Goal: Information Seeking & Learning: Learn about a topic

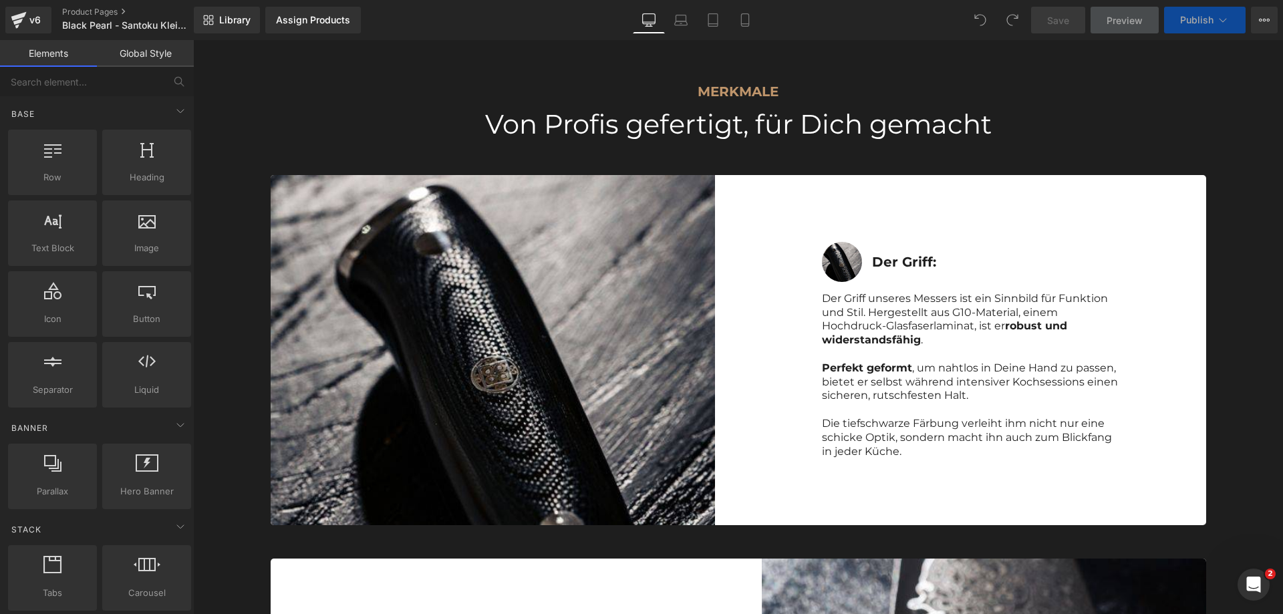
scroll to position [2674, 0]
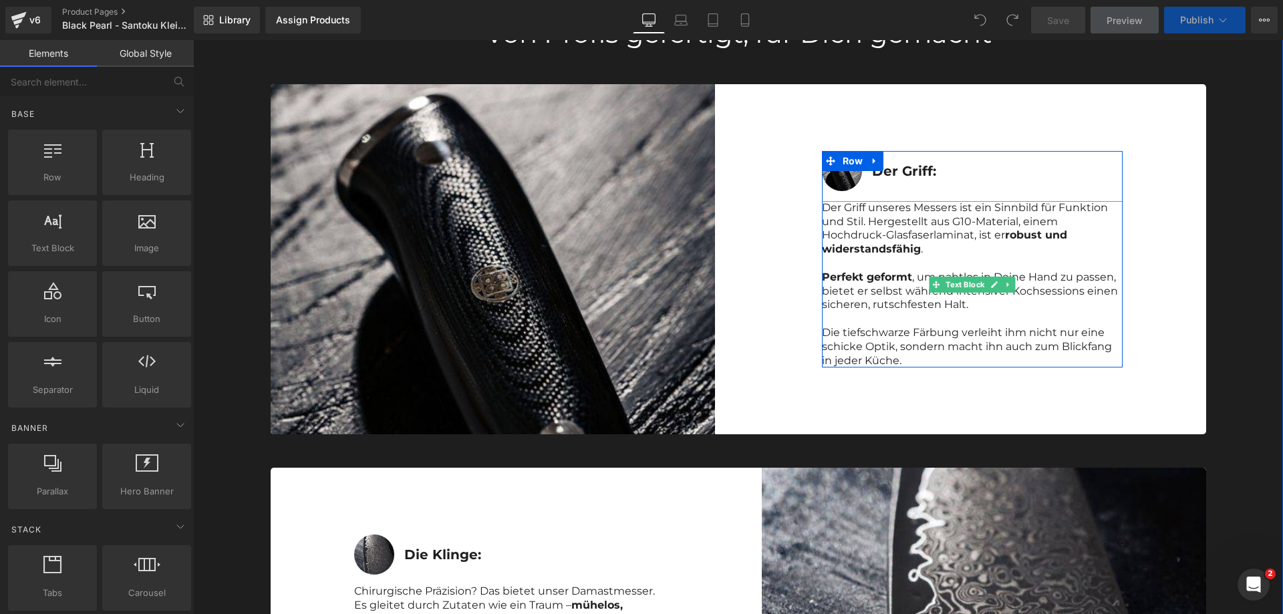
click at [886, 327] on p "Die tiefschwarze Färbung verleiht ihm nicht nur eine schicke Optik, sondern mac…" at bounding box center [972, 346] width 301 height 41
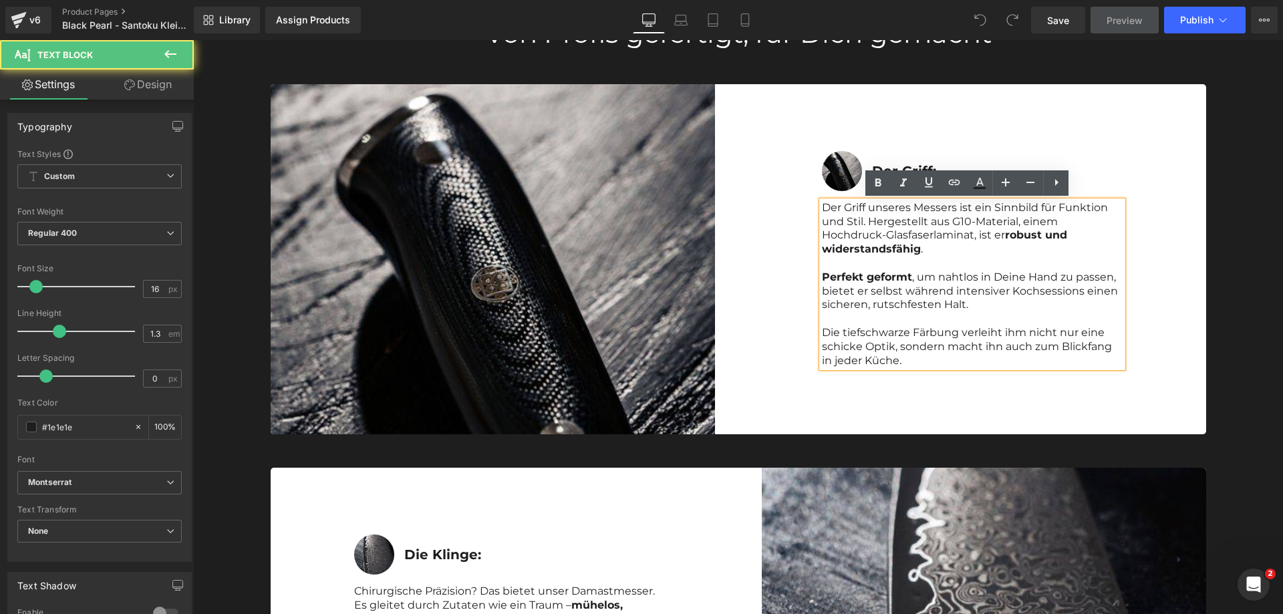
click at [930, 241] on p "Der Griff unseres Messers ist ein Sinnbild für Funktion und Stil. Hergestellt a…" at bounding box center [972, 228] width 301 height 55
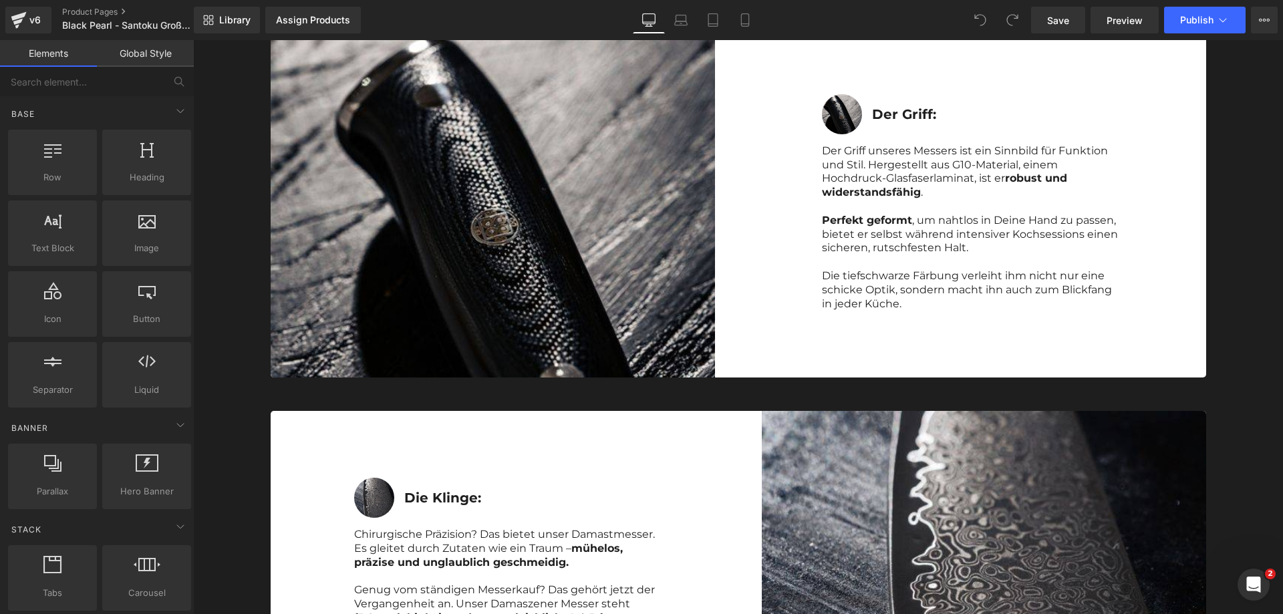
scroll to position [2674, 0]
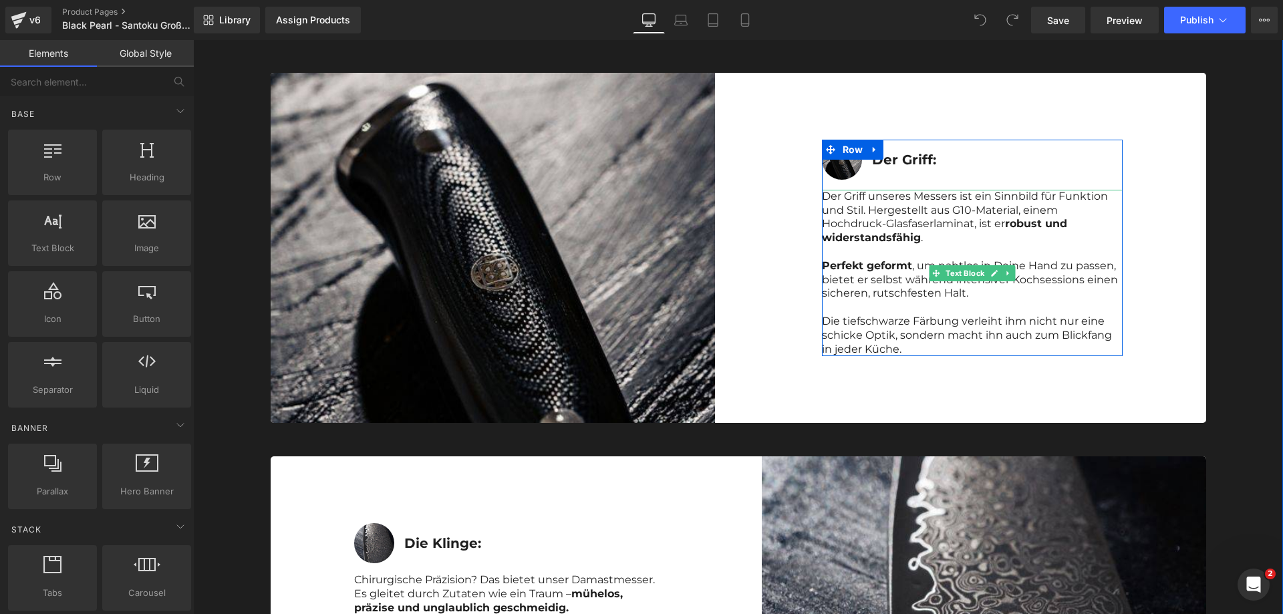
click at [827, 209] on p "Der Griff unseres Messers ist ein Sinnbild für Funktion und Stil. Hergestellt a…" at bounding box center [972, 217] width 301 height 55
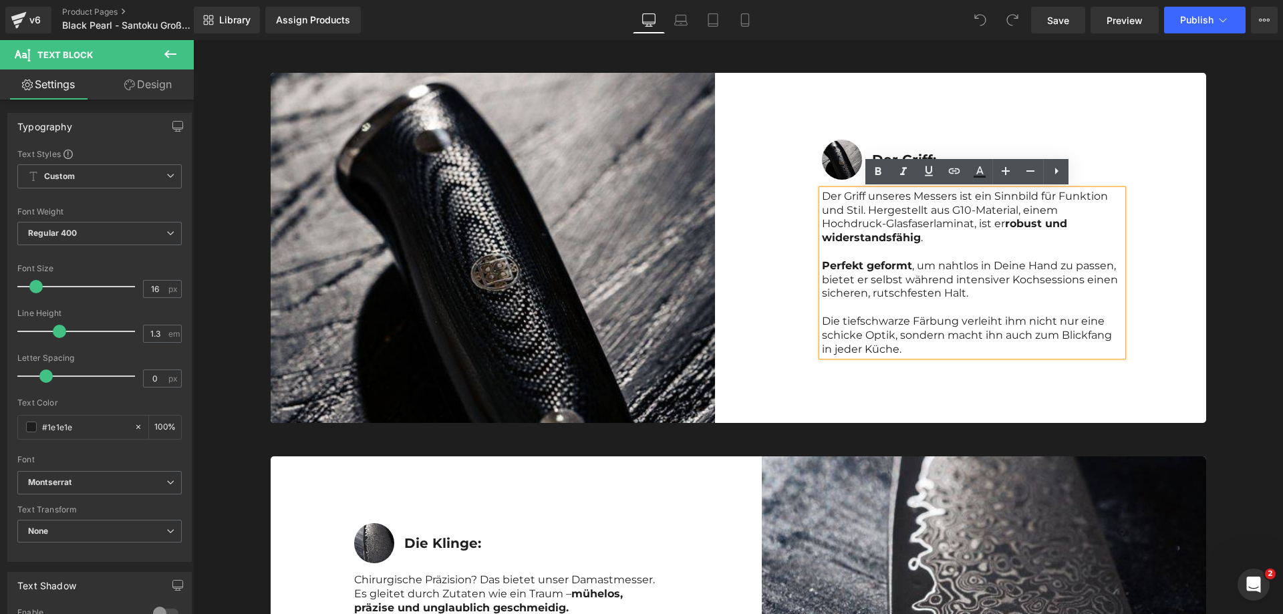
drag, startPoint x: 926, startPoint y: 237, endPoint x: 820, endPoint y: 199, distance: 113.5
click at [822, 199] on p "Der Griff unseres Messers ist ein Sinnbild für Funktion und Stil. Hergestellt a…" at bounding box center [972, 217] width 301 height 55
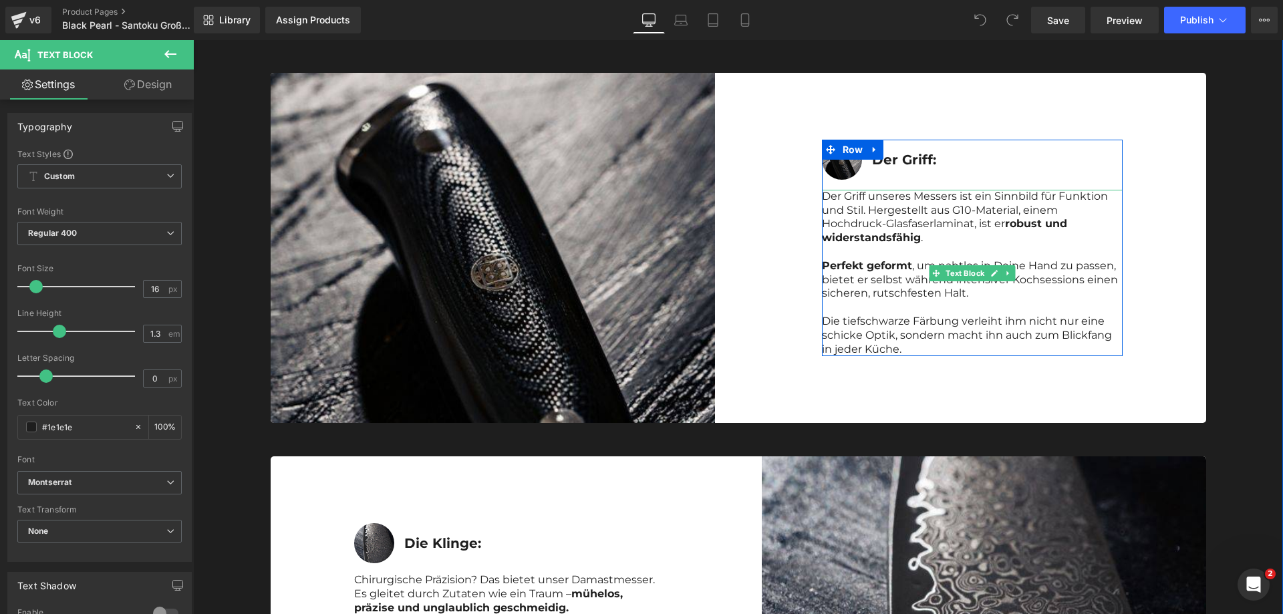
click at [947, 237] on p "Der Griff unseres Messers ist ein Sinnbild für Funktion und Stil. Hergestellt a…" at bounding box center [972, 217] width 301 height 55
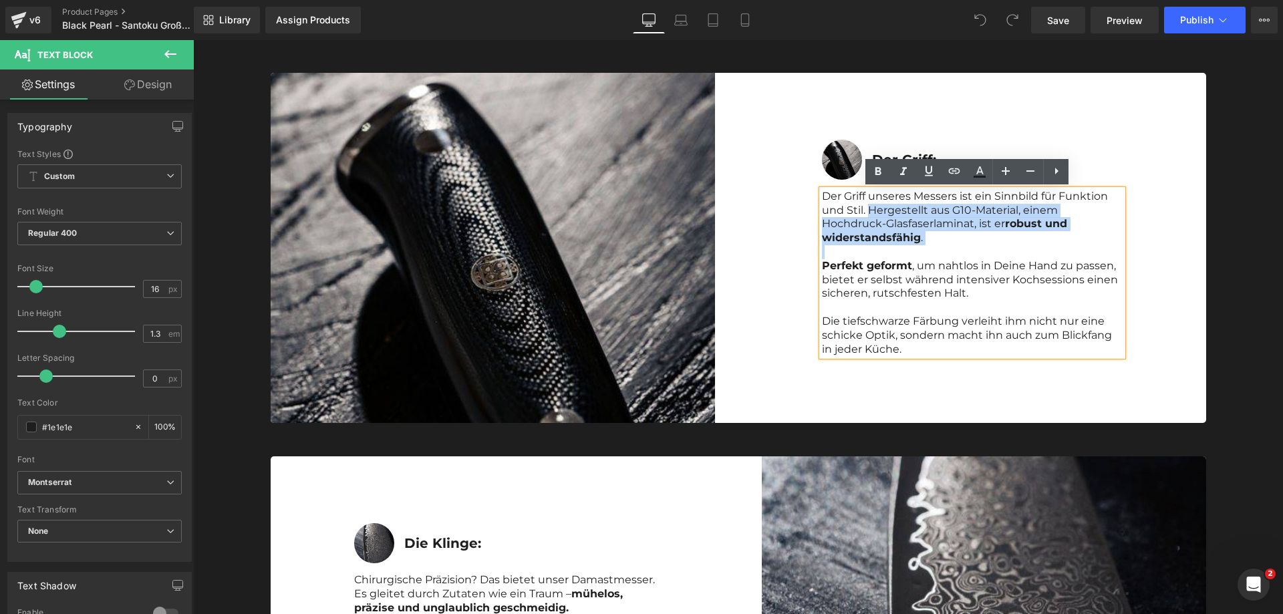
drag, startPoint x: 937, startPoint y: 245, endPoint x: 867, endPoint y: 213, distance: 77.2
click at [867, 213] on div "Der Griff unseres Messers ist ein Sinnbild für Funktion und Stil. Hergestellt a…" at bounding box center [972, 273] width 301 height 167
copy p "Hergestellt aus G10-Material, einem Hochdruck-Glasfaserlaminat, ist er robust u…"
